Goal: Check status: Check status

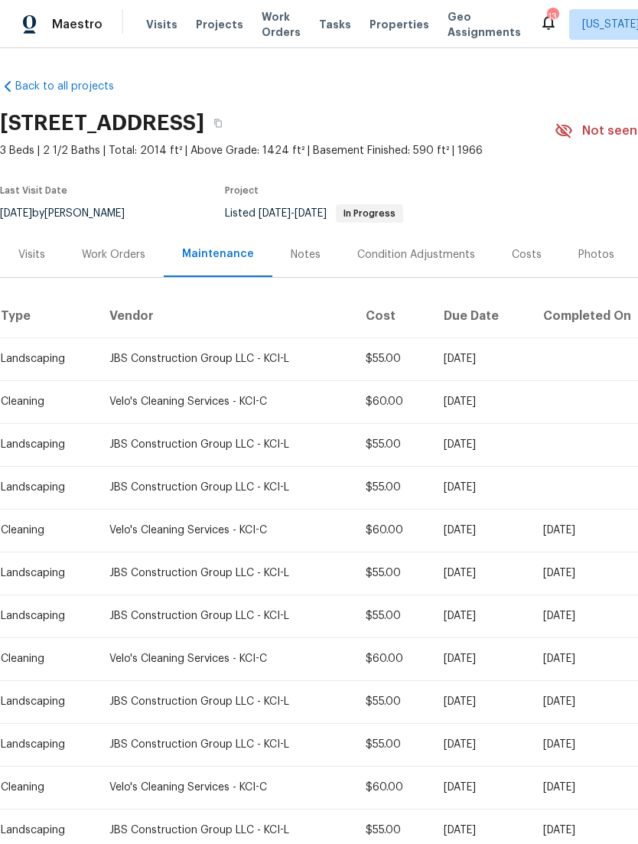
click at [40, 251] on div "Visits" at bounding box center [31, 254] width 27 height 15
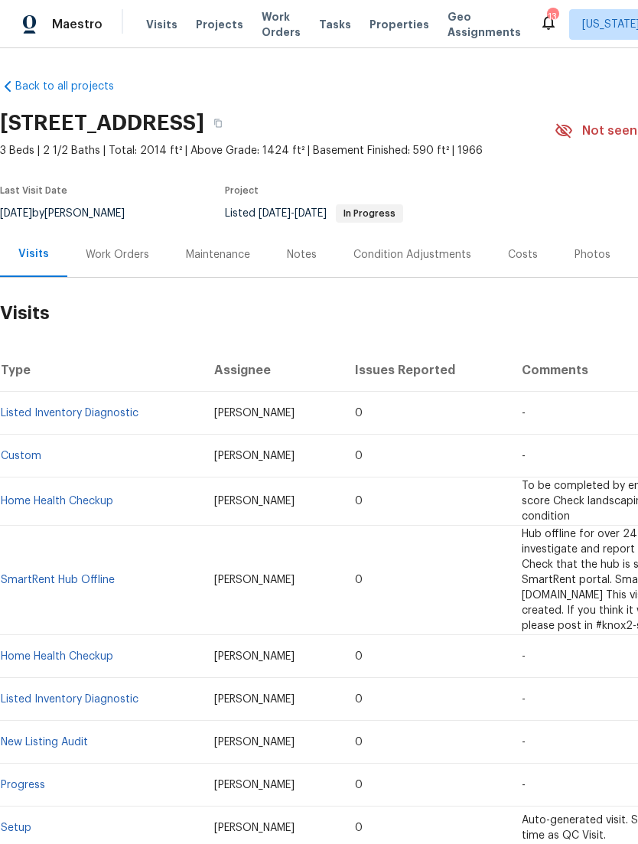
click at [80, 80] on link "Back to all projects" at bounding box center [73, 86] width 147 height 15
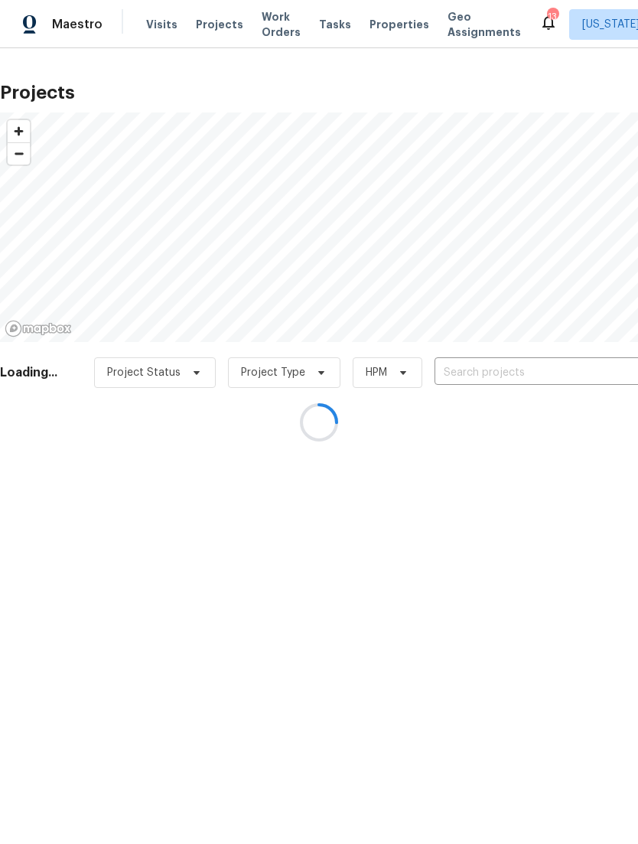
click at [166, 16] on div at bounding box center [319, 422] width 638 height 844
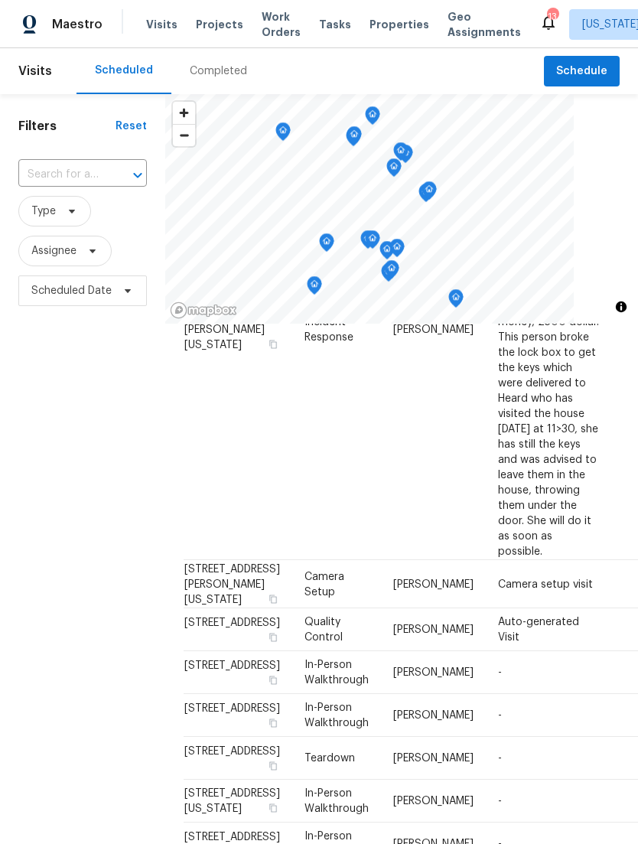
scroll to position [584, 0]
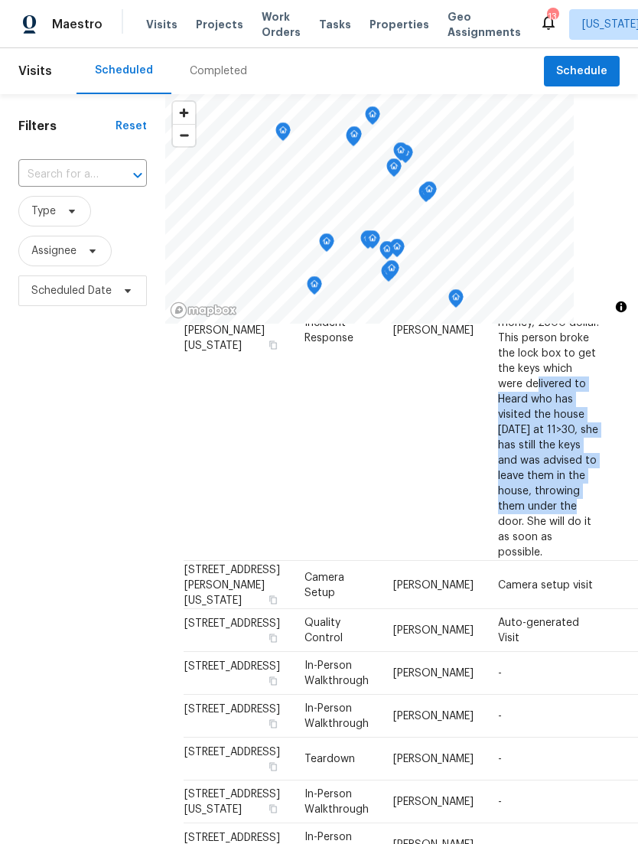
click at [611, 490] on td "[DATE]" at bounding box center [650, 329] width 78 height 461
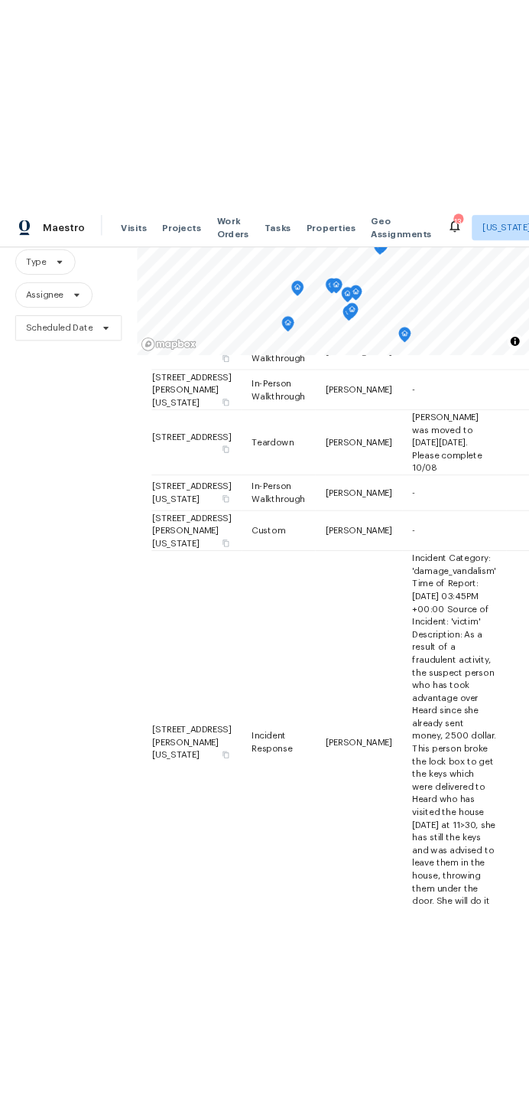
scroll to position [123, 1]
